Goal: Transaction & Acquisition: Purchase product/service

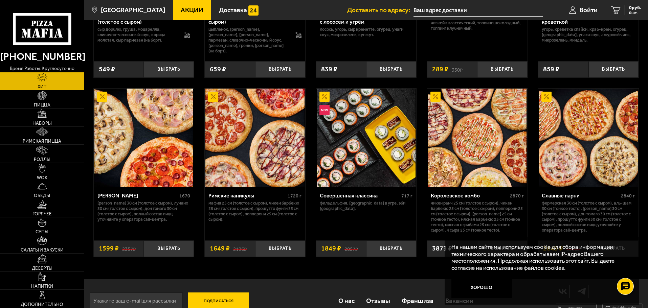
scroll to position [338, 0]
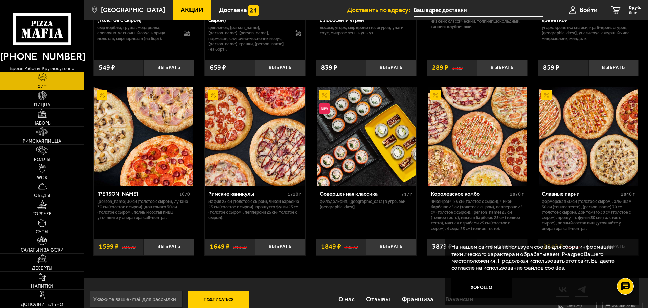
click at [259, 122] on img at bounding box center [254, 136] width 99 height 99
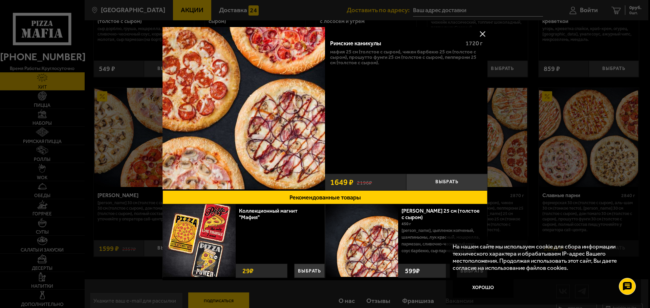
click at [481, 30] on button at bounding box center [482, 34] width 10 height 10
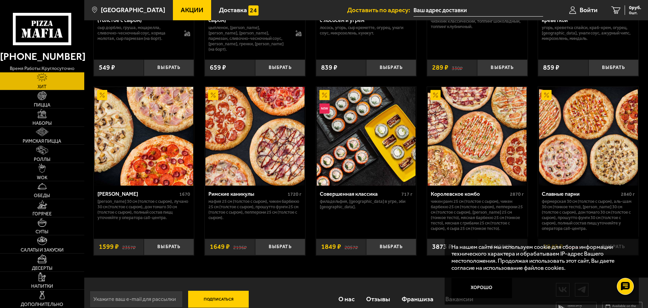
scroll to position [353, 0]
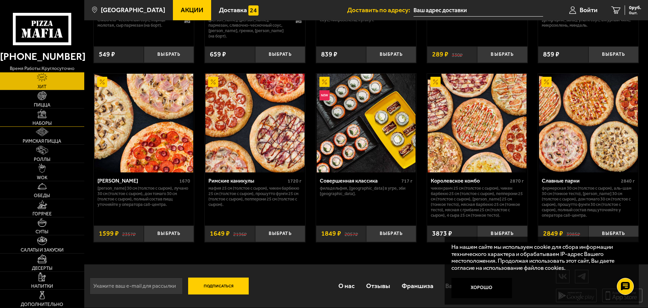
click at [42, 116] on img at bounding box center [42, 113] width 9 height 9
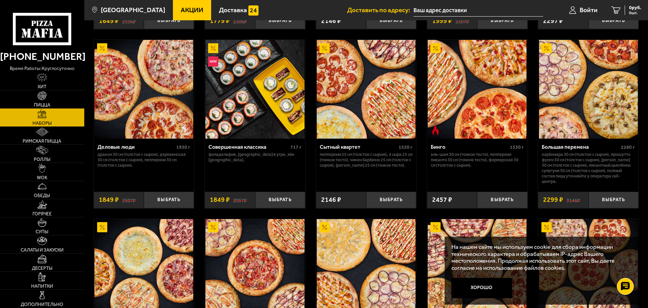
scroll to position [711, 0]
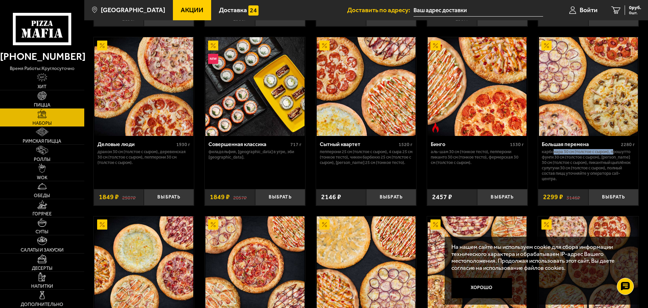
drag, startPoint x: 553, startPoint y: 155, endPoint x: 616, endPoint y: 154, distance: 63.0
click at [615, 154] on p "Карбонара 30 см (толстое с сыром), Прошутто Фунги 30 см (толстое с сыром), [PER…" at bounding box center [588, 165] width 93 height 32
drag, startPoint x: 561, startPoint y: 160, endPoint x: 616, endPoint y: 167, distance: 55.9
click at [604, 165] on p "Карбонара 30 см (толстое с сыром), Прошутто Фунги 30 см (толстое с сыром), [PER…" at bounding box center [588, 165] width 93 height 32
drag, startPoint x: 571, startPoint y: 170, endPoint x: 625, endPoint y: 178, distance: 55.0
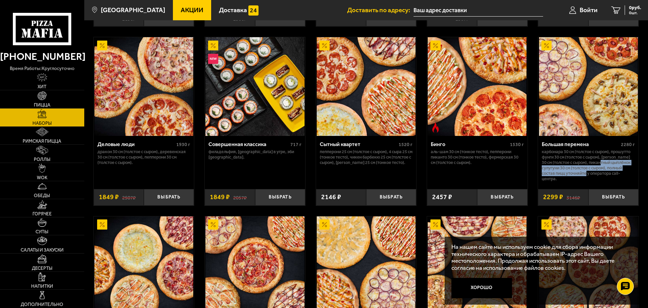
click at [621, 176] on p "Карбонара 30 см (толстое с сыром), Прошутто Фунги 30 см (толстое с сыром), [PER…" at bounding box center [588, 165] width 93 height 32
click at [580, 86] on img at bounding box center [588, 86] width 99 height 99
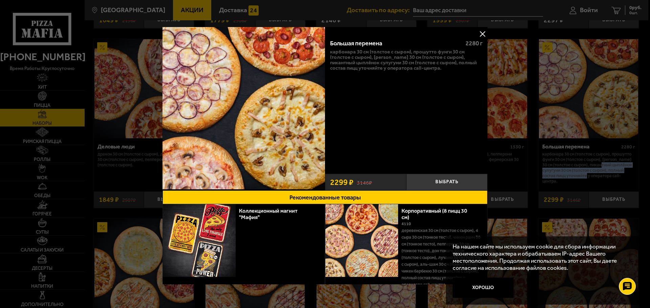
click at [288, 127] on img at bounding box center [243, 108] width 162 height 162
click at [225, 151] on img at bounding box center [243, 108] width 162 height 162
click at [220, 94] on img at bounding box center [243, 108] width 162 height 162
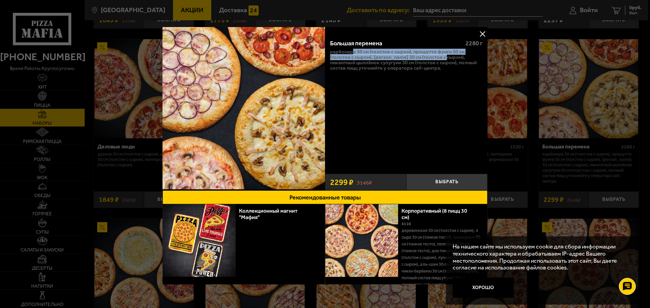
drag, startPoint x: 356, startPoint y: 50, endPoint x: 454, endPoint y: 56, distance: 98.7
click at [448, 56] on p "Карбонара 30 см (толстое с сыром), Прошутто Фунги 30 см (толстое с сыром), [PER…" at bounding box center [406, 60] width 152 height 22
click at [482, 35] on button at bounding box center [482, 34] width 10 height 10
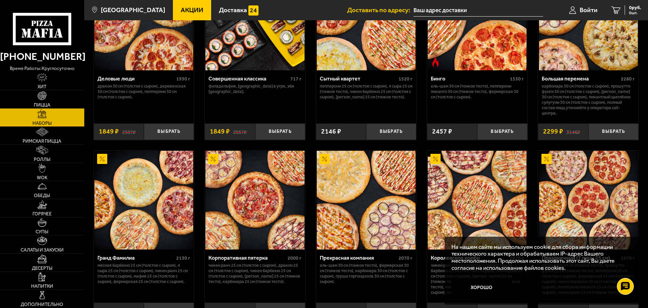
scroll to position [675, 0]
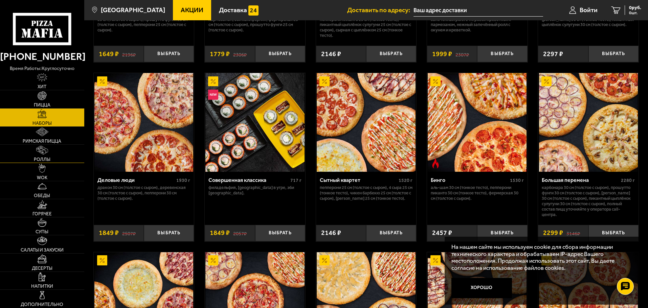
click at [45, 155] on link "Роллы" at bounding box center [42, 154] width 84 height 18
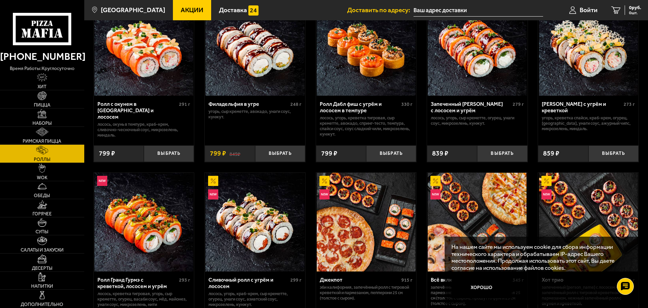
scroll to position [68, 0]
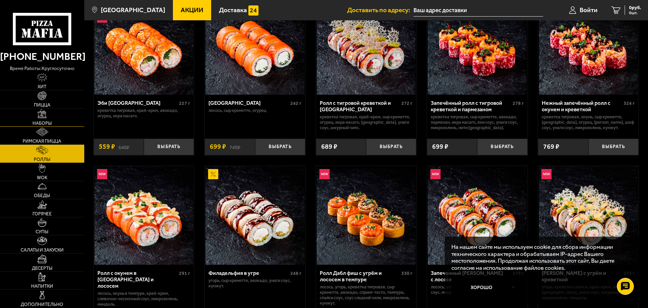
click at [44, 117] on img at bounding box center [42, 113] width 9 height 9
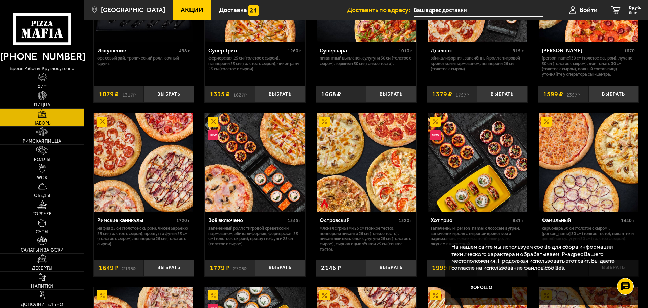
scroll to position [474, 0]
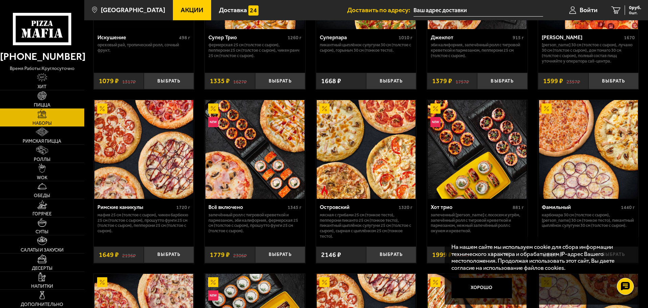
click at [139, 142] on img at bounding box center [143, 149] width 99 height 99
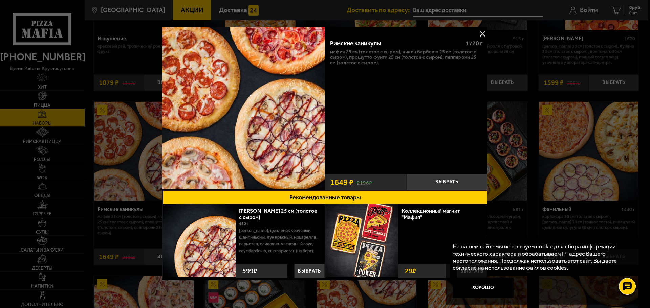
click at [421, 272] on div "29 ₽" at bounding box center [424, 271] width 52 height 14
click at [367, 248] on img at bounding box center [361, 240] width 73 height 73
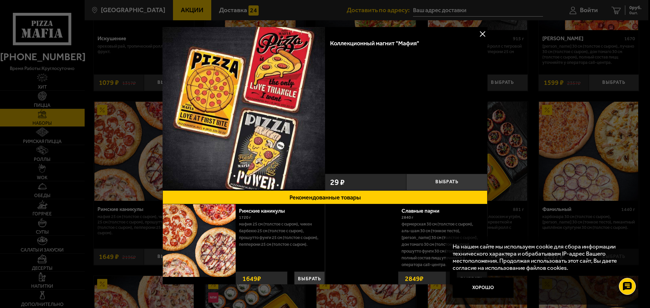
click at [332, 230] on img at bounding box center [361, 240] width 73 height 73
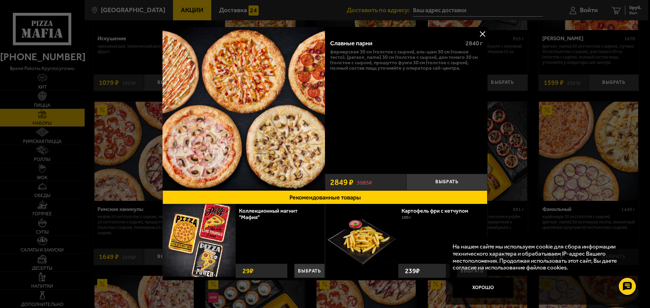
click at [239, 138] on img at bounding box center [243, 108] width 162 height 162
click at [482, 32] on button at bounding box center [482, 34] width 10 height 10
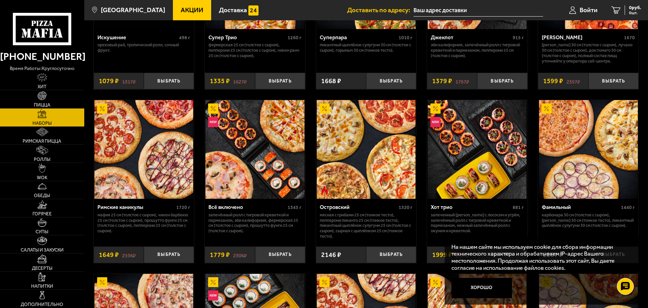
click at [161, 140] on img at bounding box center [143, 149] width 99 height 99
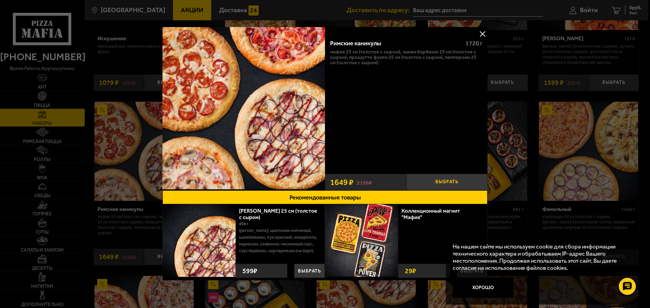
click at [428, 178] on button "Выбрать" at bounding box center [446, 182] width 81 height 17
click at [483, 35] on button at bounding box center [482, 34] width 10 height 10
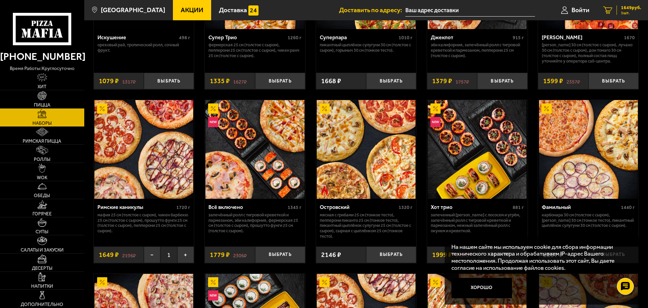
click at [628, 9] on span "1649 руб." at bounding box center [631, 7] width 20 height 5
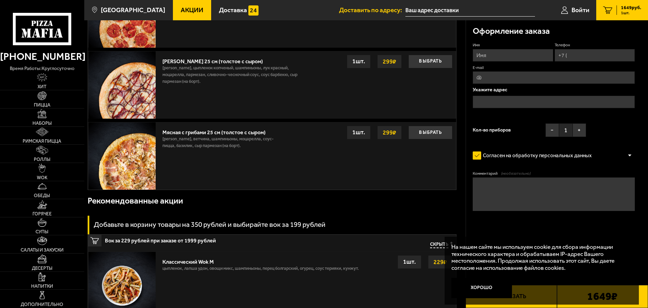
scroll to position [203, 0]
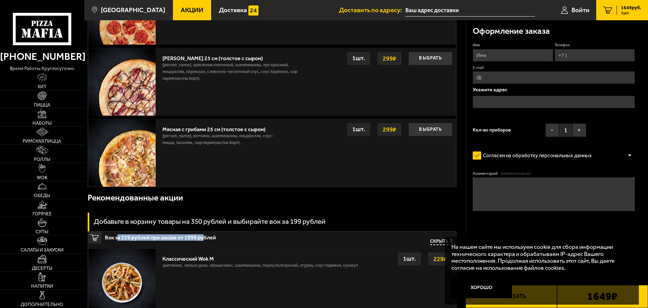
drag, startPoint x: 118, startPoint y: 237, endPoint x: 204, endPoint y: 241, distance: 86.1
click at [203, 241] on span "Вок за 229 рублей при заказе от 1999 рублей" at bounding box center [215, 236] width 221 height 9
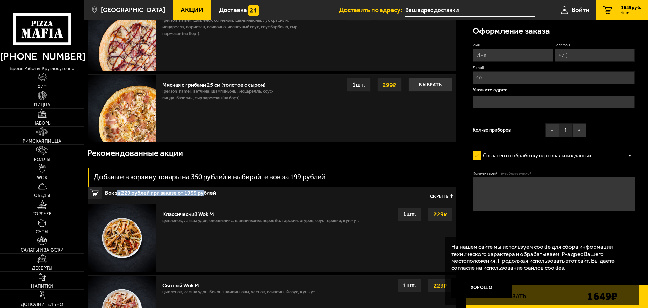
scroll to position [372, 0]
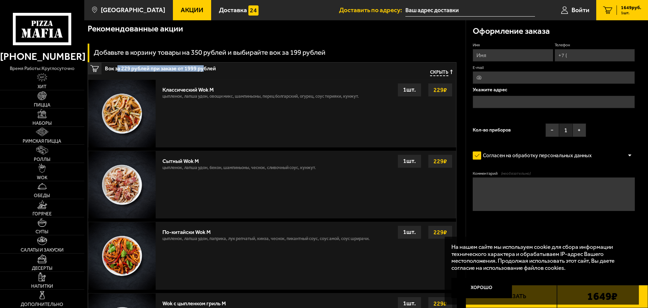
click at [440, 74] on span "Скрыть" at bounding box center [439, 73] width 18 height 6
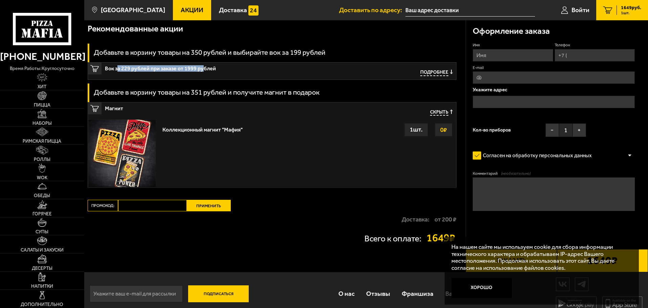
click at [128, 134] on img at bounding box center [121, 153] width 67 height 67
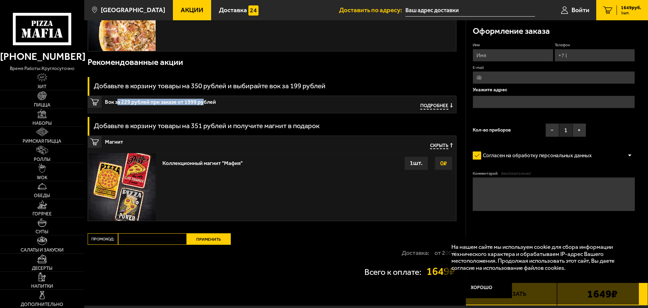
scroll to position [338, 0]
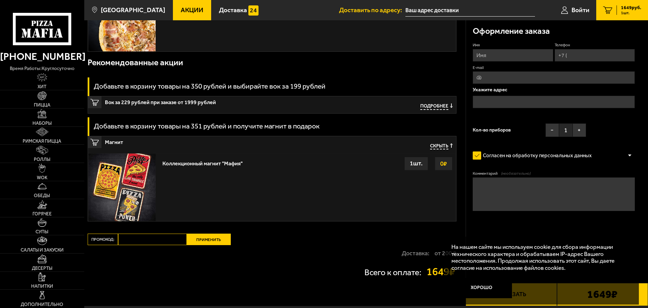
click at [445, 143] on div "Скрыть" at bounding box center [434, 147] width 37 height 14
click at [439, 147] on span "Скрыть" at bounding box center [439, 147] width 18 height 6
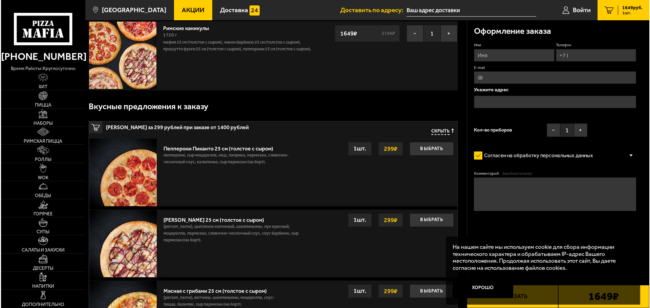
scroll to position [0, 0]
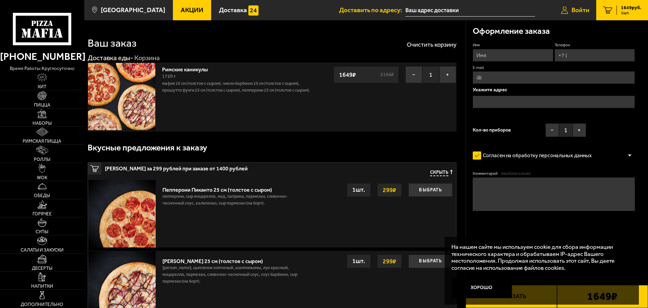
click at [585, 6] on link "Войти" at bounding box center [575, 10] width 42 height 20
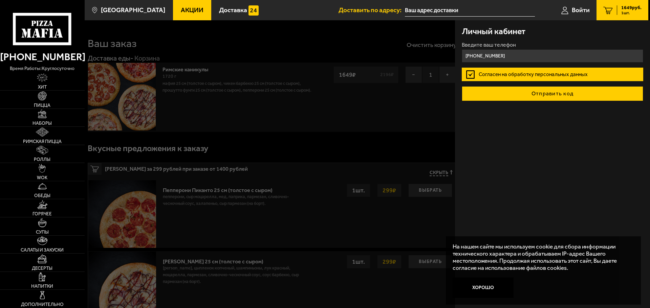
type input "[PHONE_NUMBER]"
click at [564, 94] on button "Отправить код" at bounding box center [552, 93] width 181 height 15
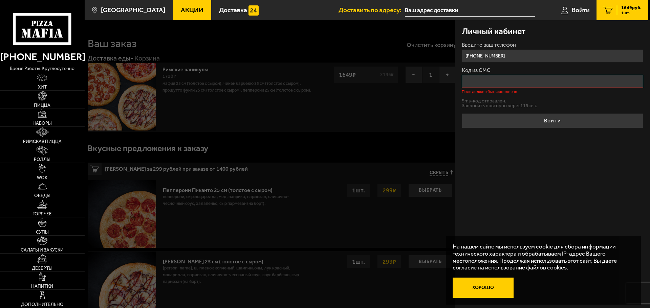
click at [487, 286] on button "Хорошо" at bounding box center [483, 288] width 61 height 20
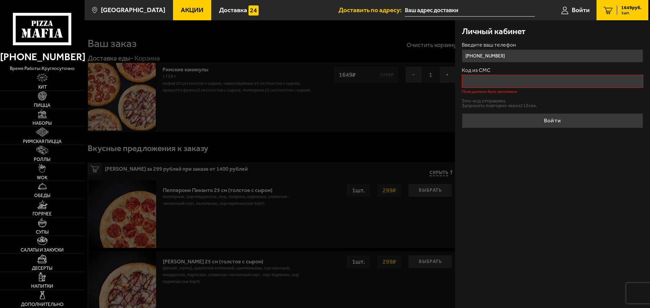
click at [525, 83] on input "Код из СМС" at bounding box center [552, 81] width 181 height 13
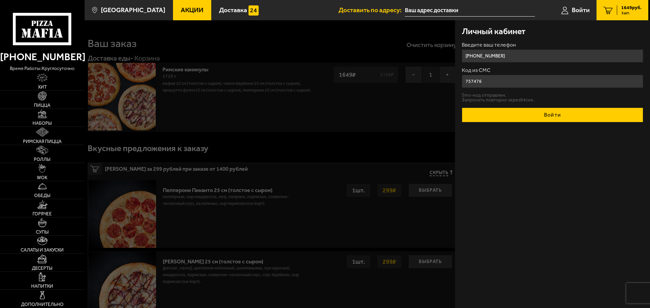
type input "757476"
click at [563, 115] on button "Войти" at bounding box center [552, 115] width 181 height 15
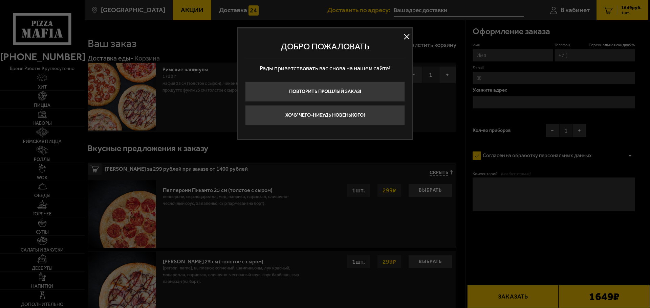
type input "[PHONE_NUMBER]"
type input "[STREET_ADDRESS]"
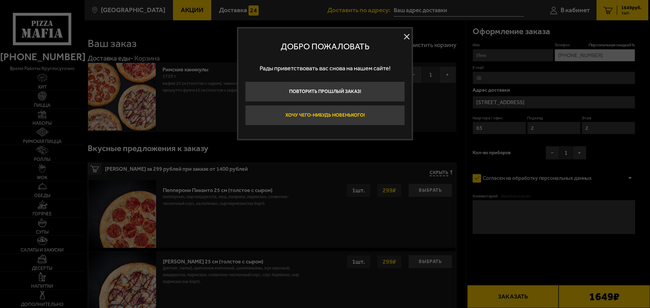
click at [350, 116] on button "Хочу чего-нибудь новенького!" at bounding box center [325, 115] width 160 height 20
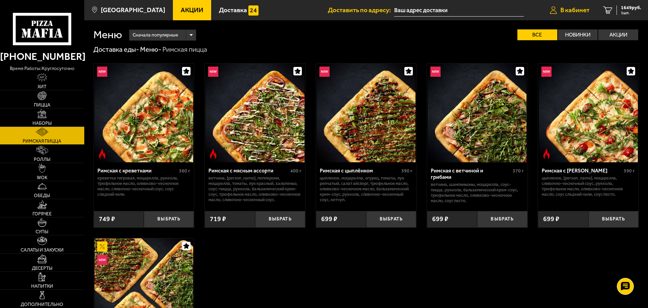
click at [584, 9] on span "В кабинет" at bounding box center [575, 10] width 29 height 6
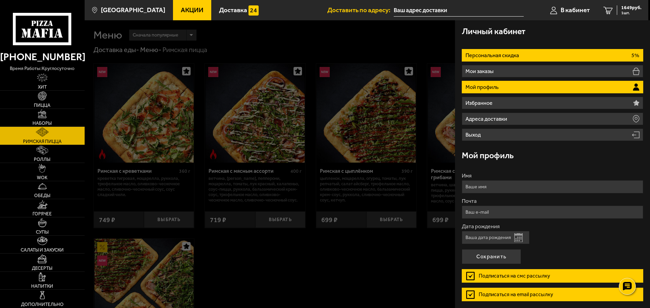
click at [518, 51] on li "Персональная скидка 5%" at bounding box center [552, 55] width 181 height 13
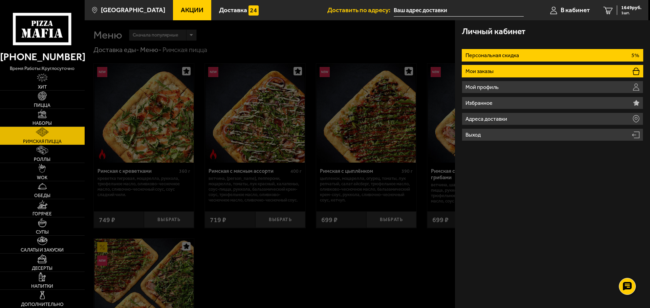
click at [514, 70] on li "Мои заказы" at bounding box center [552, 71] width 181 height 13
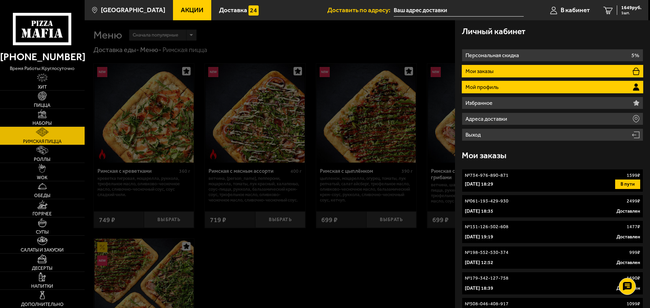
click at [520, 85] on li "Мой профиль" at bounding box center [552, 87] width 181 height 13
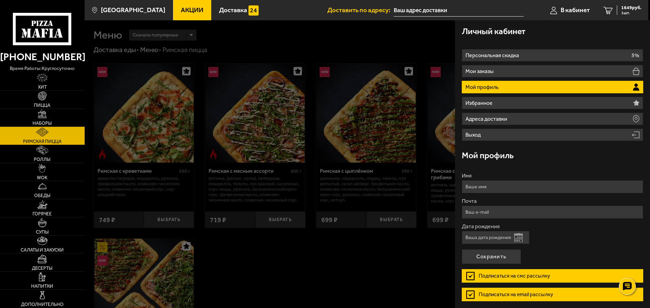
click at [519, 242] on input "Дата рождения" at bounding box center [496, 237] width 68 height 13
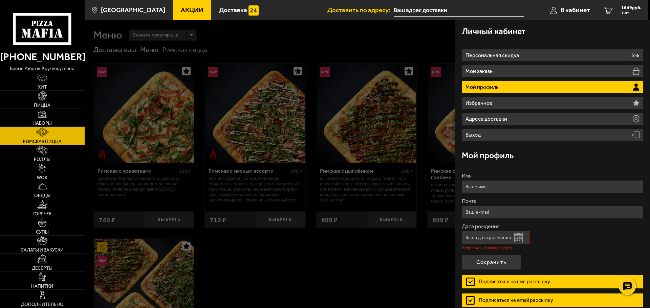
click at [520, 237] on button "Открыть календарь" at bounding box center [518, 238] width 8 height 9
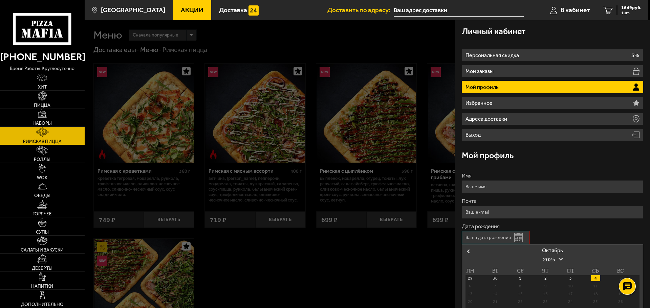
scroll to position [102, 0]
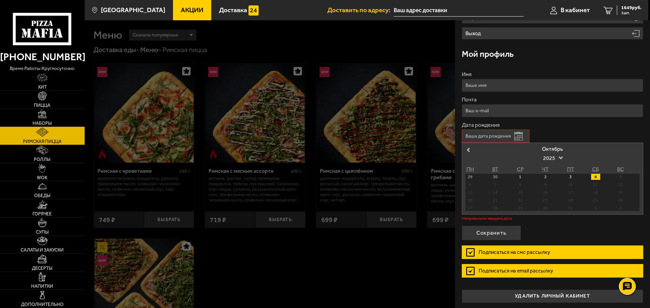
click at [617, 177] on div "5" at bounding box center [620, 177] width 9 height 6
click at [618, 177] on div "5" at bounding box center [620, 177] width 9 height 6
click at [552, 158] on span "2025" at bounding box center [552, 158] width 19 height 12
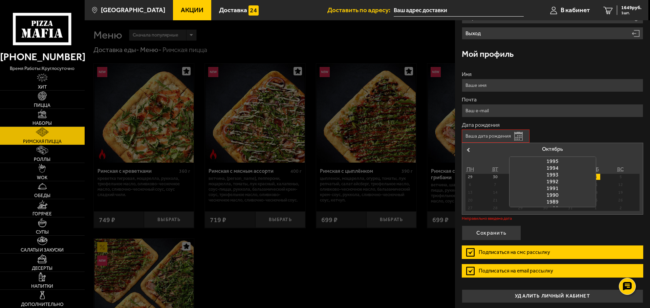
scroll to position [270, 0]
click at [552, 183] on div "1982" at bounding box center [552, 181] width 86 height 7
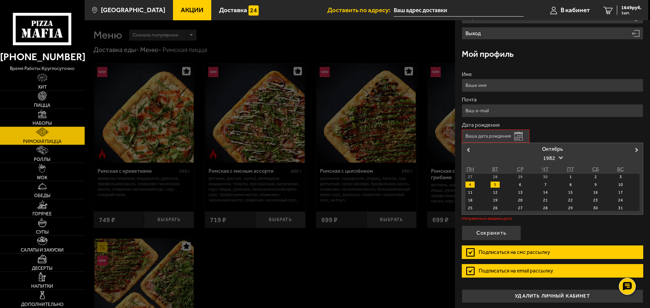
click at [494, 185] on div "5" at bounding box center [494, 185] width 9 height 6
type input "[DATE]"
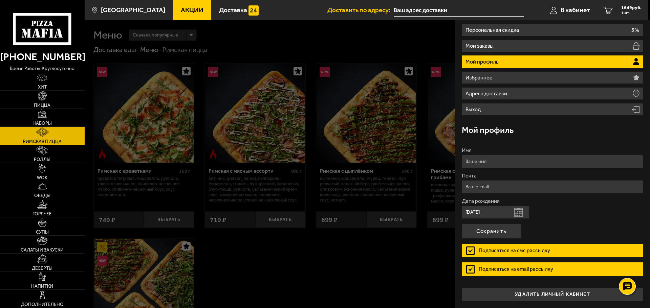
click at [539, 163] on input "Имя" at bounding box center [552, 161] width 181 height 13
type input "[PERSON_NAME]"
click at [472, 249] on label "Подписаться на смс рассылку" at bounding box center [552, 251] width 181 height 14
click at [0, 0] on input "Подписаться на смс рассылку" at bounding box center [0, 0] width 0 height 0
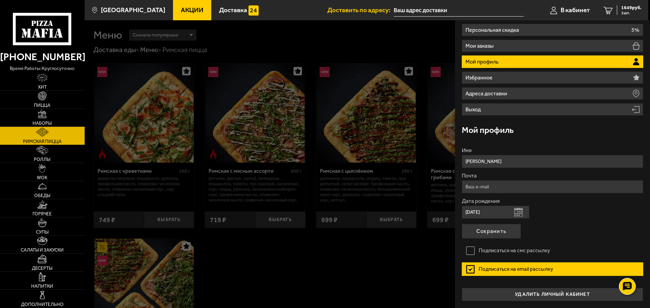
click at [469, 267] on label "Подписаться на email рассылку" at bounding box center [552, 270] width 181 height 14
click at [0, 0] on input "Подписаться на email рассылку" at bounding box center [0, 0] width 0 height 0
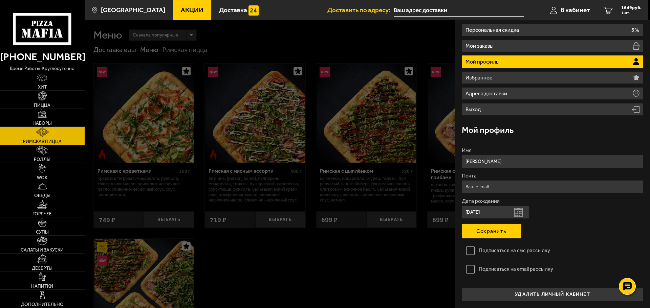
click at [507, 230] on button "Сохранить" at bounding box center [491, 231] width 59 height 15
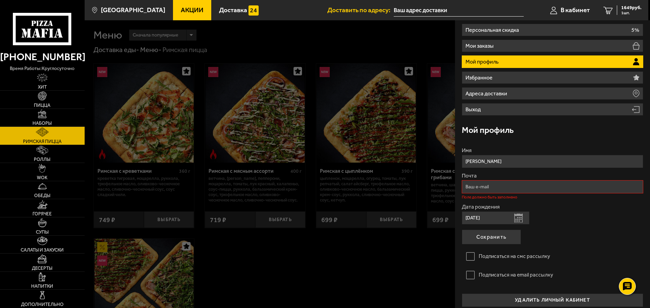
click at [510, 194] on div "Почта Поле должно быть заполнено" at bounding box center [552, 186] width 181 height 26
click at [512, 192] on input "Почта" at bounding box center [552, 186] width 181 height 13
type input "[EMAIL_ADDRESS][DOMAIN_NAME]"
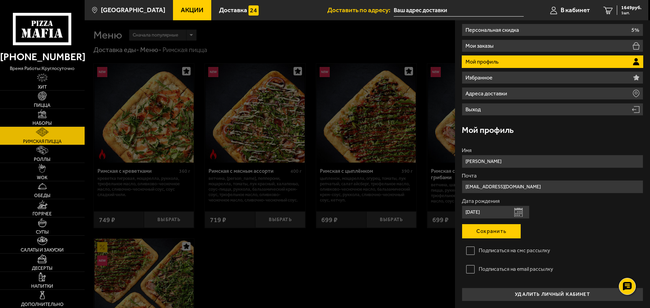
click at [519, 228] on button "Сохранить" at bounding box center [491, 231] width 59 height 15
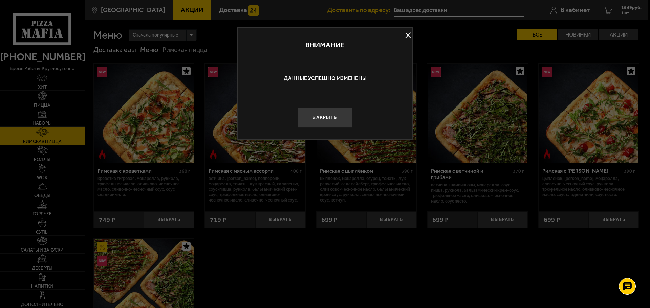
click at [408, 34] on button at bounding box center [408, 35] width 10 height 10
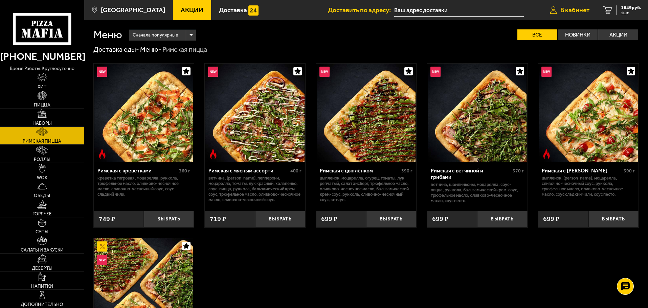
click at [595, 11] on link "В кабинет" at bounding box center [569, 10] width 53 height 20
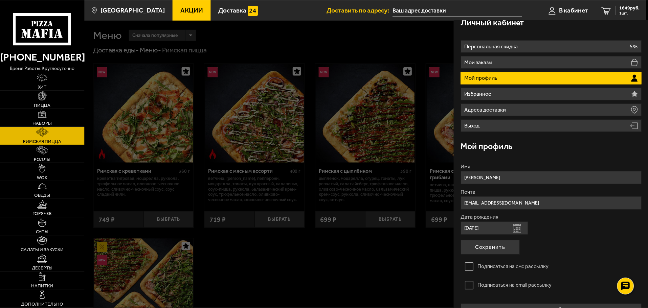
scroll to position [0, 0]
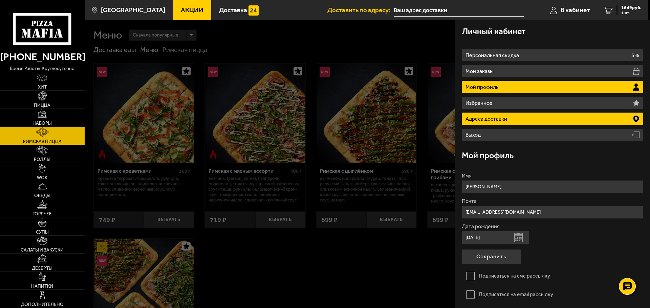
drag, startPoint x: 499, startPoint y: 120, endPoint x: 503, endPoint y: 120, distance: 4.4
click at [500, 120] on p "Адреса доставки" at bounding box center [486, 118] width 43 height 5
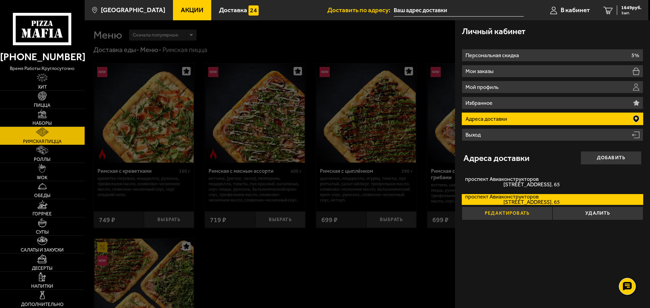
click at [518, 216] on button "Редактировать" at bounding box center [507, 214] width 91 height 14
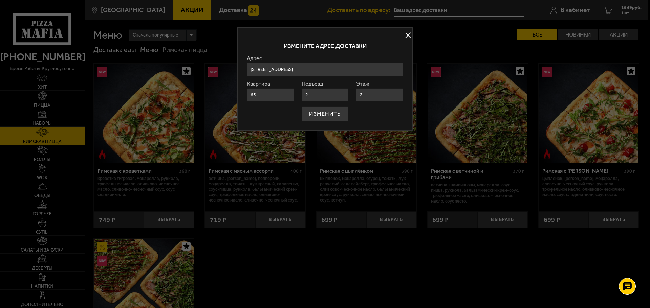
click at [407, 31] on button at bounding box center [408, 35] width 10 height 10
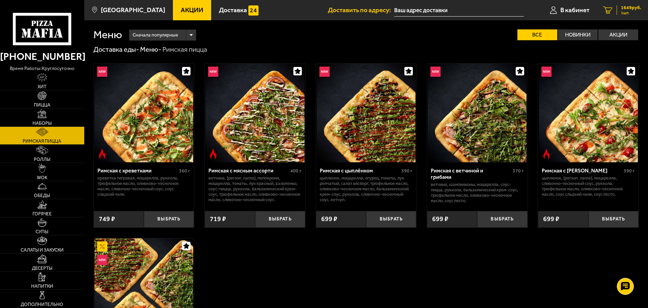
click at [630, 7] on span "1649 руб." at bounding box center [631, 7] width 20 height 5
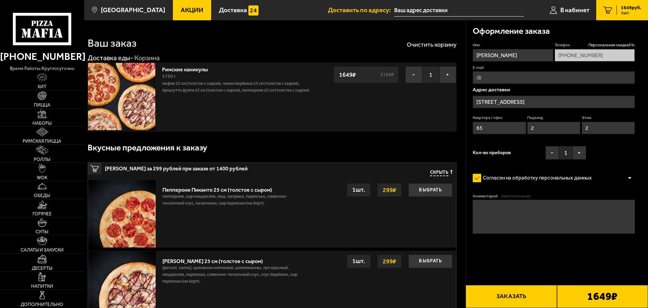
click at [138, 95] on img at bounding box center [121, 96] width 67 height 67
drag, startPoint x: 176, startPoint y: 84, endPoint x: 227, endPoint y: 86, distance: 51.8
click at [221, 86] on p "Мафия 25 см (толстое с сыром), Чикен Барбекю 25 см (толстое с сыром), Прошутто …" at bounding box center [237, 87] width 150 height 14
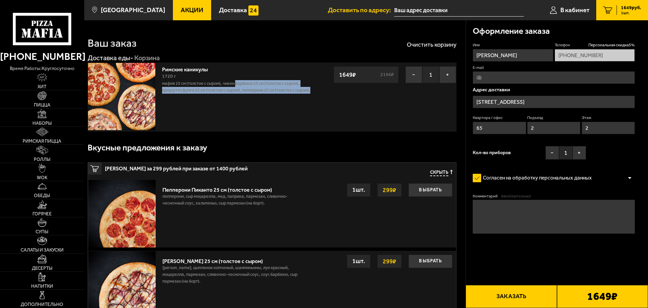
drag, startPoint x: 238, startPoint y: 83, endPoint x: 284, endPoint y: 98, distance: 48.8
click at [284, 94] on p "Мафия 25 см (толстое с сыром), Чикен Барбекю 25 см (толстое с сыром), Прошутто …" at bounding box center [237, 87] width 150 height 14
click at [147, 99] on img at bounding box center [121, 96] width 67 height 67
drag, startPoint x: 147, startPoint y: 102, endPoint x: 168, endPoint y: 112, distance: 23.2
click at [147, 102] on img at bounding box center [121, 96] width 67 height 67
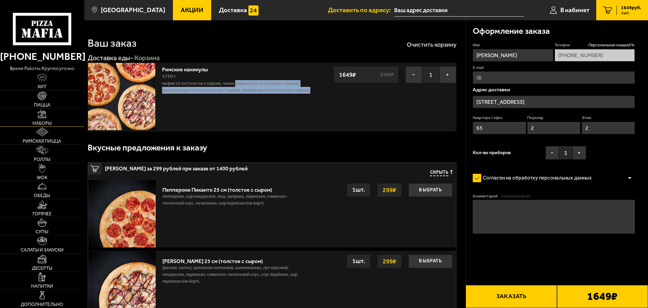
click at [52, 118] on link "Наборы" at bounding box center [42, 118] width 84 height 18
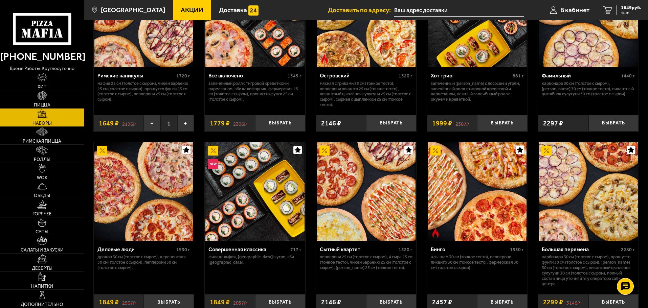
scroll to position [609, 0]
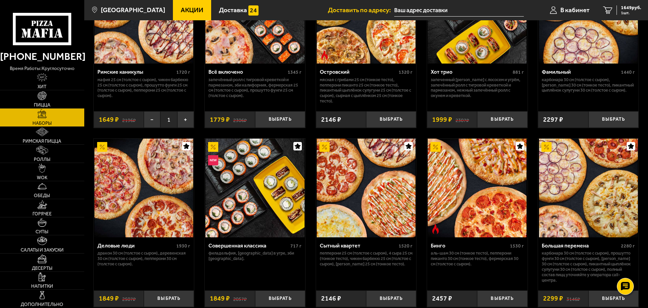
click at [372, 180] on img at bounding box center [366, 188] width 99 height 99
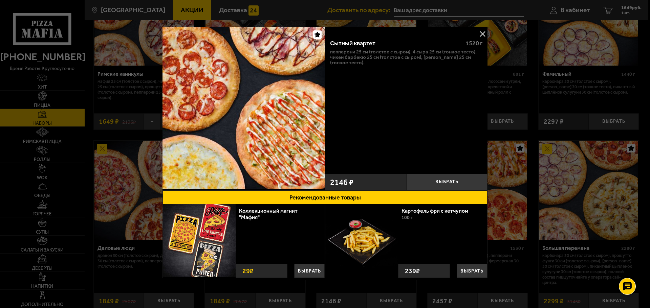
click at [482, 30] on button at bounding box center [482, 34] width 10 height 10
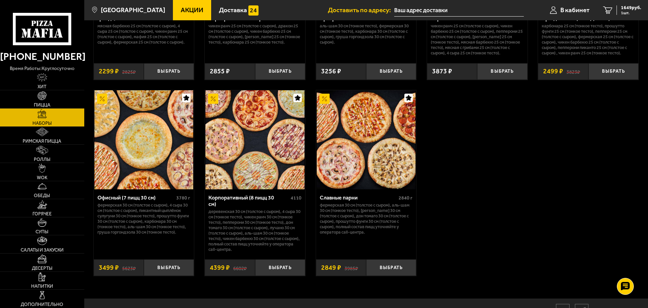
scroll to position [1047, 0]
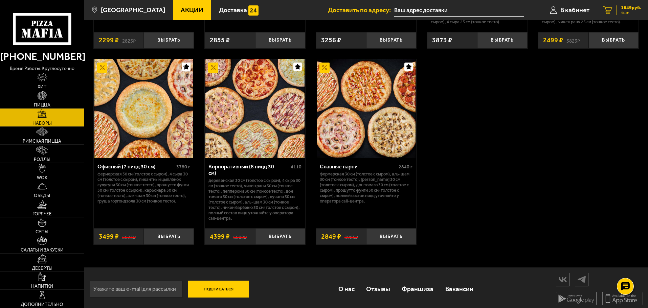
click at [615, 11] on link "1 1649 руб. 1 шт." at bounding box center [622, 10] width 52 height 20
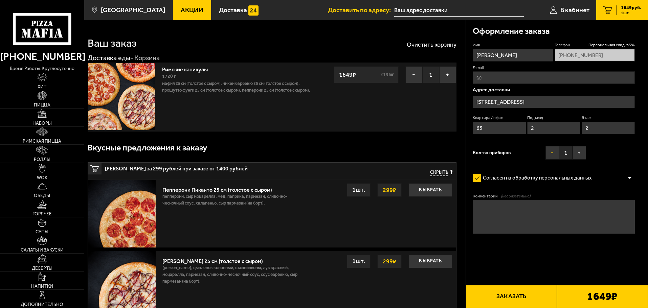
click at [551, 154] on button "−" at bounding box center [553, 153] width 14 height 14
click at [577, 16] on link "В кабинет" at bounding box center [569, 10] width 53 height 20
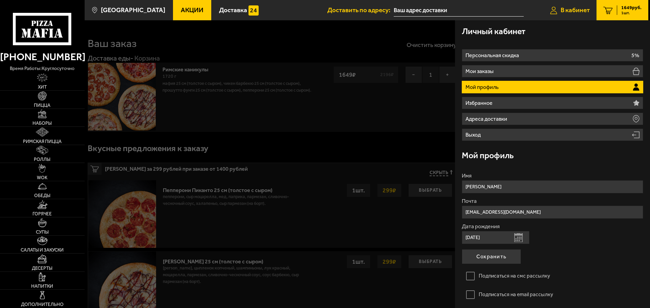
click at [576, 15] on link "В кабинет" at bounding box center [569, 10] width 53 height 20
click at [640, 12] on span "1 шт." at bounding box center [631, 13] width 20 height 4
click at [628, 12] on span "1 шт." at bounding box center [631, 13] width 20 height 4
click at [614, 12] on link "1 1649 руб. 1 шт." at bounding box center [622, 10] width 52 height 20
click at [580, 10] on span "В кабинет" at bounding box center [575, 10] width 29 height 6
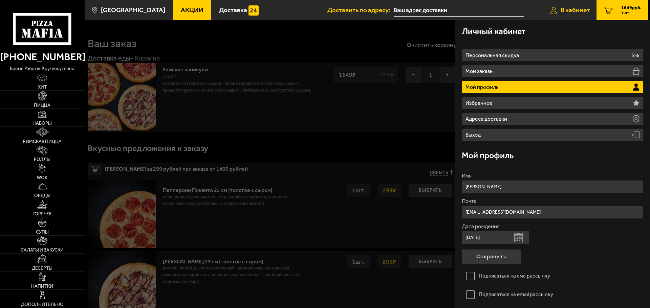
click at [564, 10] on span "В кабинет" at bounding box center [575, 10] width 29 height 6
click at [132, 12] on span "[GEOGRAPHIC_DATA]" at bounding box center [133, 10] width 64 height 6
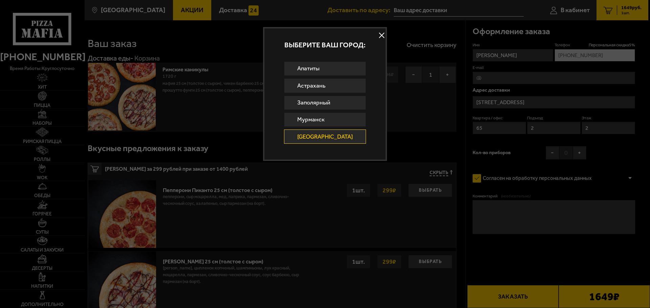
click at [377, 35] on button at bounding box center [382, 35] width 10 height 10
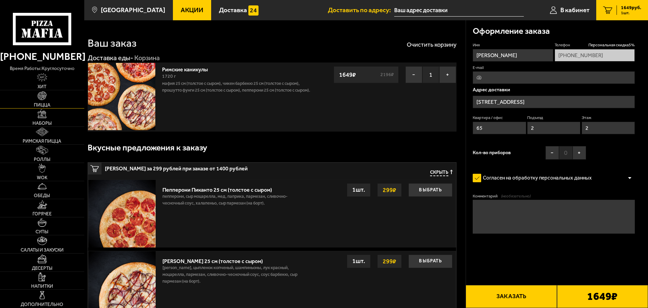
click at [43, 100] on img at bounding box center [42, 95] width 9 height 9
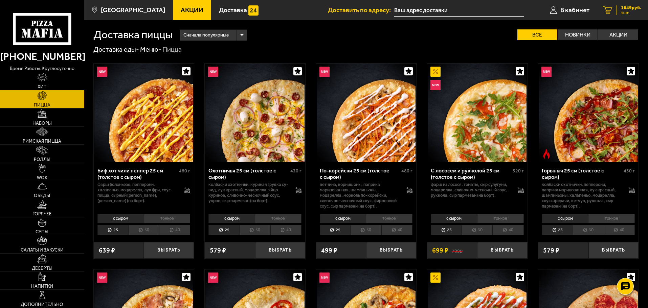
click at [634, 7] on span "1649 руб." at bounding box center [631, 7] width 20 height 5
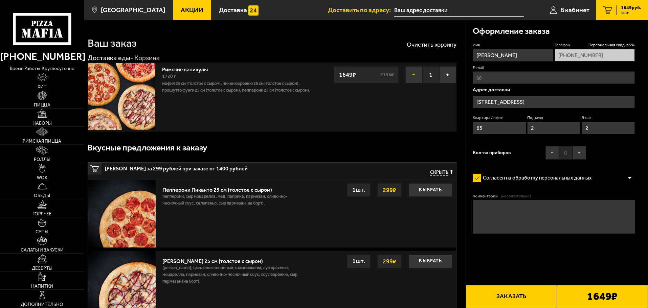
click at [413, 73] on button "−" at bounding box center [414, 74] width 17 height 17
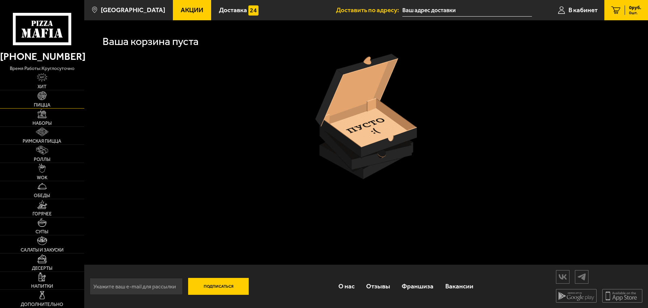
click at [47, 101] on link "Пицца" at bounding box center [42, 99] width 84 height 18
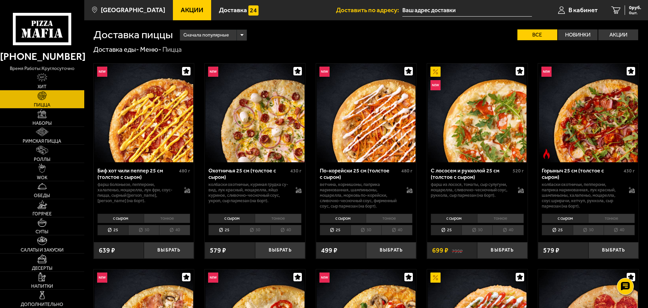
click at [146, 229] on li "30" at bounding box center [143, 230] width 31 height 10
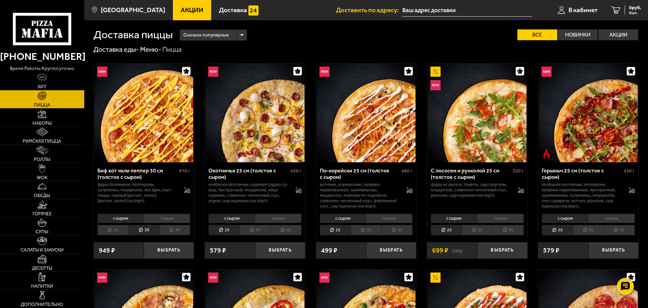
click at [173, 217] on li "тонкое" at bounding box center [167, 218] width 47 height 9
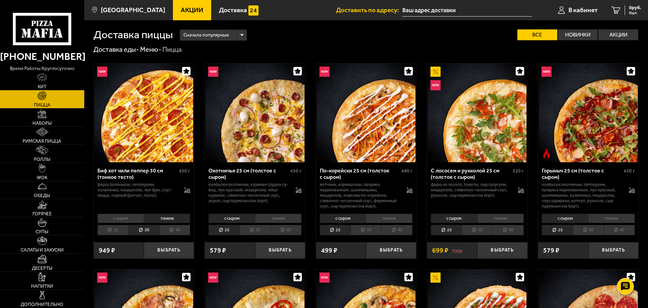
click at [118, 219] on li "с сыром" at bounding box center [120, 218] width 46 height 9
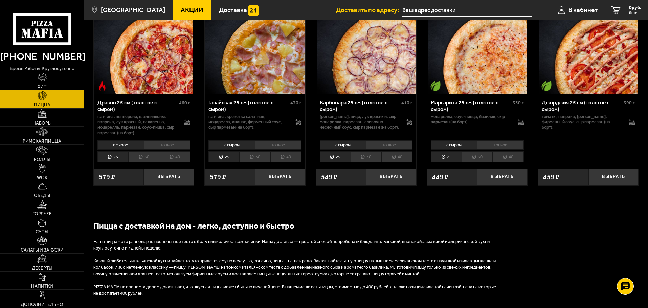
scroll to position [1388, 0]
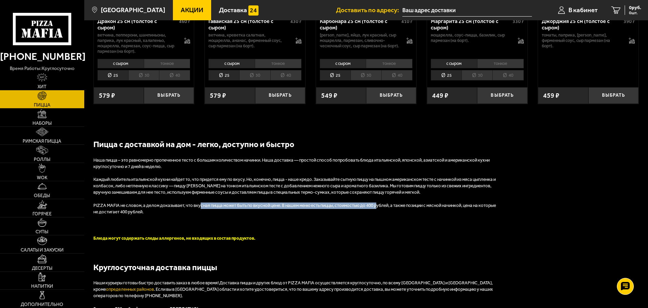
drag, startPoint x: 207, startPoint y: 209, endPoint x: 379, endPoint y: 210, distance: 172.3
click at [378, 209] on p "PIZZA MAFIA не словом, а делом доказывает, что вкусная пицца может быть по вкус…" at bounding box center [296, 209] width 406 height 13
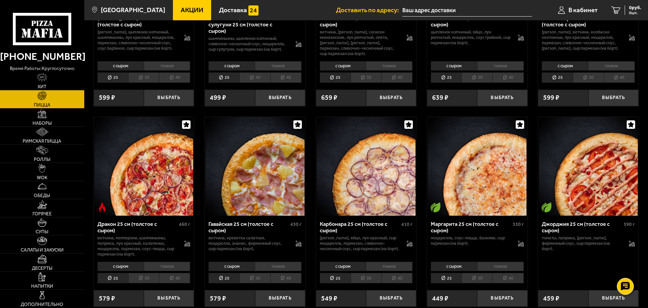
scroll to position [982, 0]
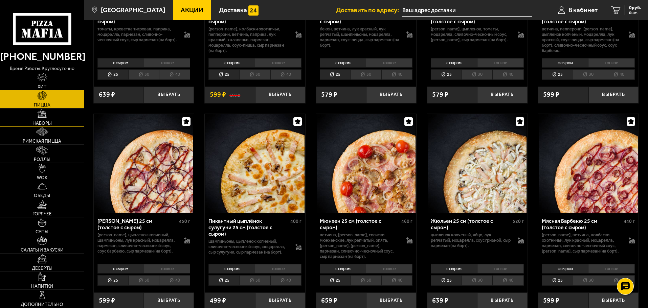
click at [46, 120] on link "Наборы" at bounding box center [42, 118] width 84 height 18
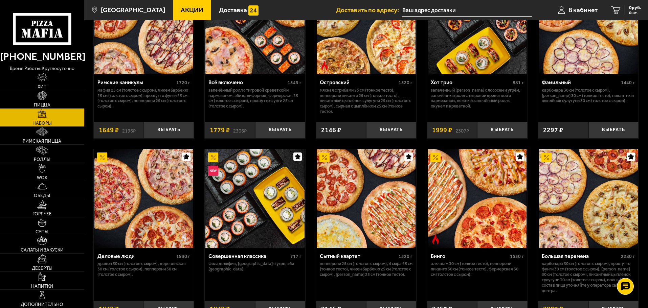
scroll to position [609, 0]
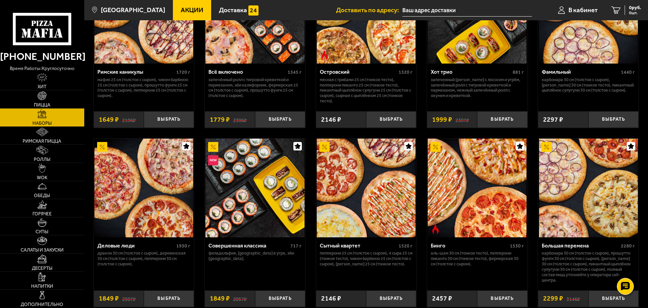
click at [365, 177] on img at bounding box center [366, 188] width 99 height 99
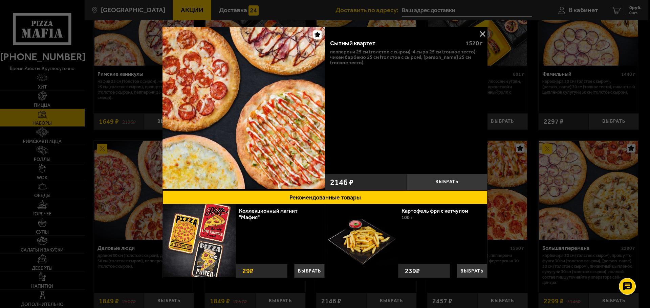
click at [480, 35] on button at bounding box center [482, 34] width 10 height 10
